Goal: Task Accomplishment & Management: Manage account settings

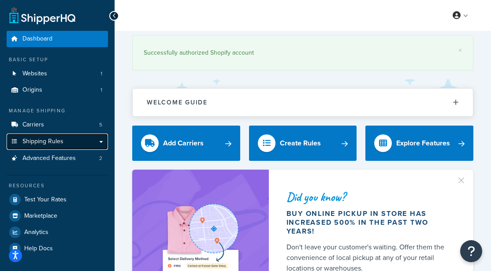
click at [78, 146] on link "Shipping Rules" at bounding box center [57, 141] width 101 height 16
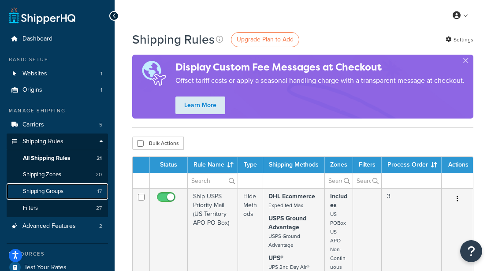
click at [70, 194] on link "Shipping Groups 17" at bounding box center [57, 191] width 101 height 16
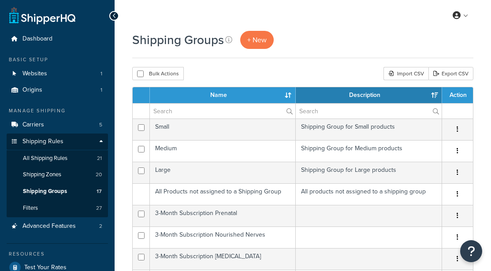
select select "15"
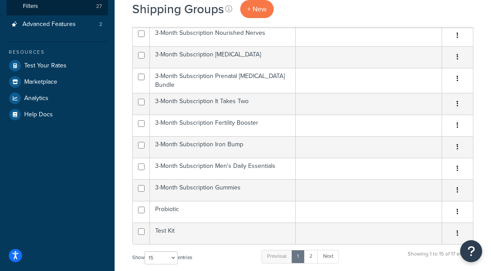
scroll to position [200, 0]
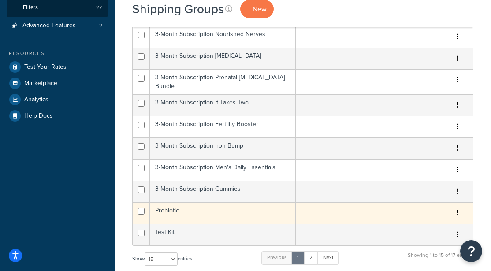
click at [175, 209] on td "Probiotic" at bounding box center [223, 213] width 146 height 22
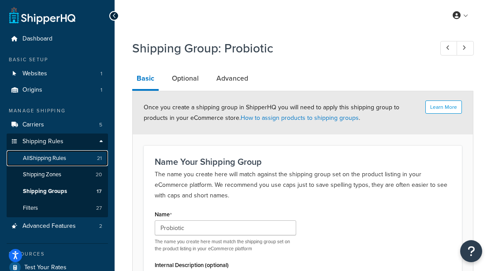
click at [52, 160] on span "All Shipping Rules" at bounding box center [44, 158] width 43 height 7
